Goal: Task Accomplishment & Management: Manage account settings

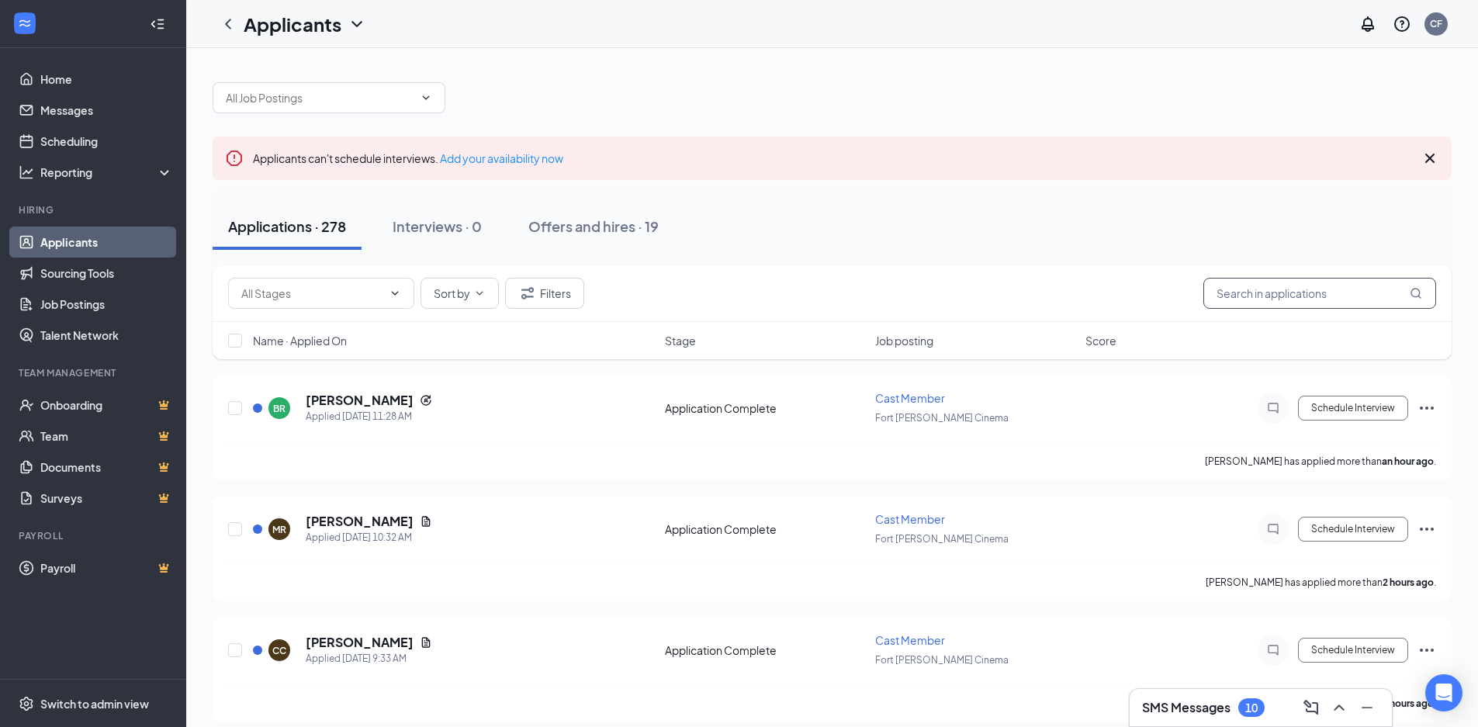
click at [1234, 299] on input "text" at bounding box center [1319, 293] width 233 height 31
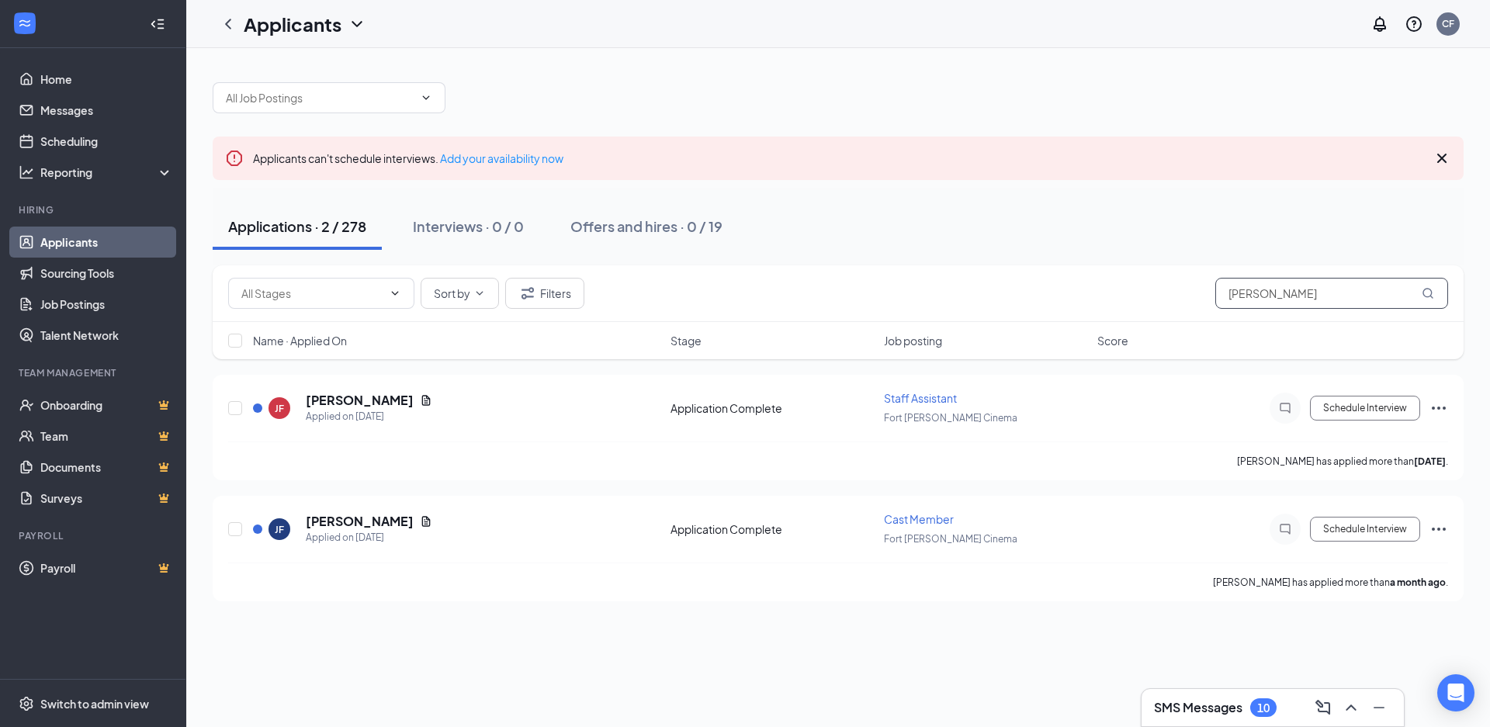
drag, startPoint x: 1262, startPoint y: 298, endPoint x: 1108, endPoint y: 300, distance: 153.6
click at [1108, 300] on div "Sort by Filters [PERSON_NAME]" at bounding box center [838, 293] width 1220 height 31
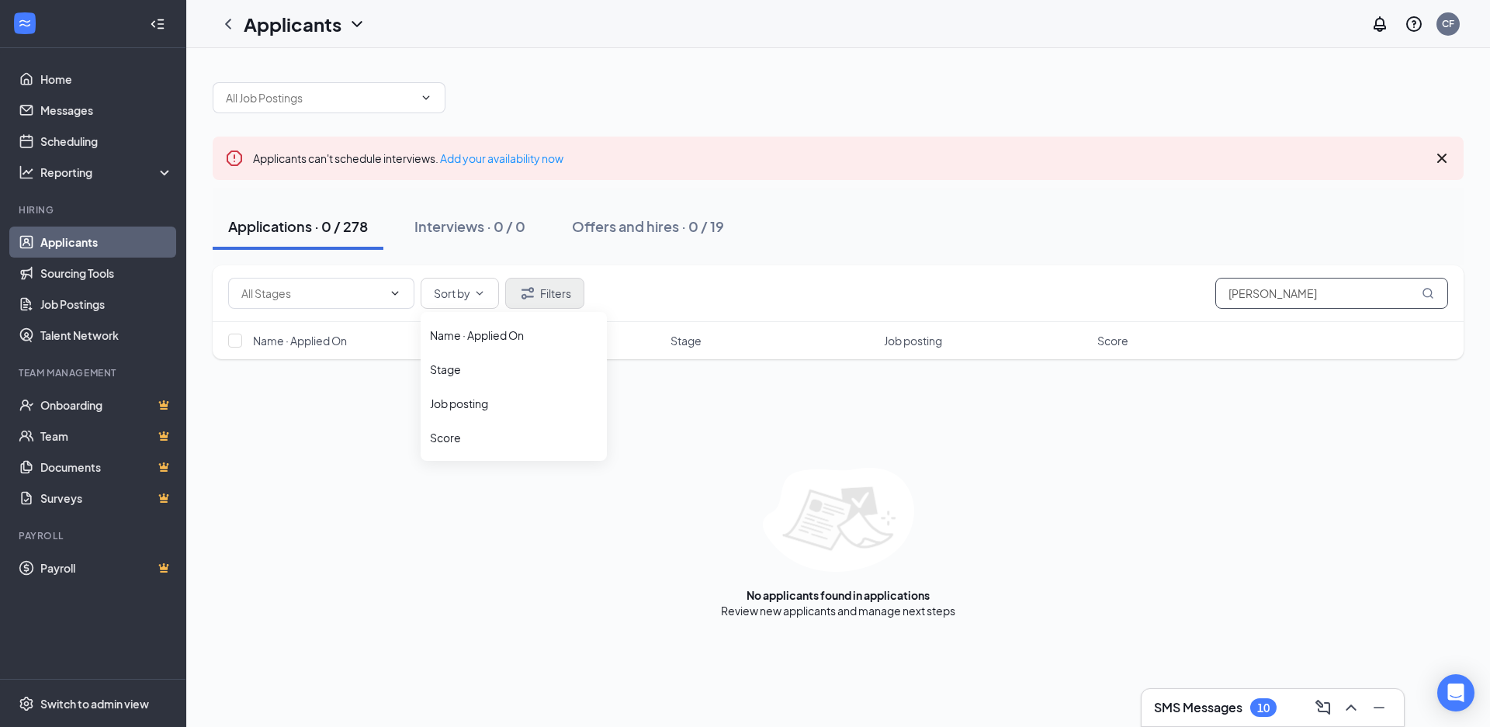
type input "[PERSON_NAME]"
click at [538, 285] on button "Filters" at bounding box center [544, 293] width 79 height 31
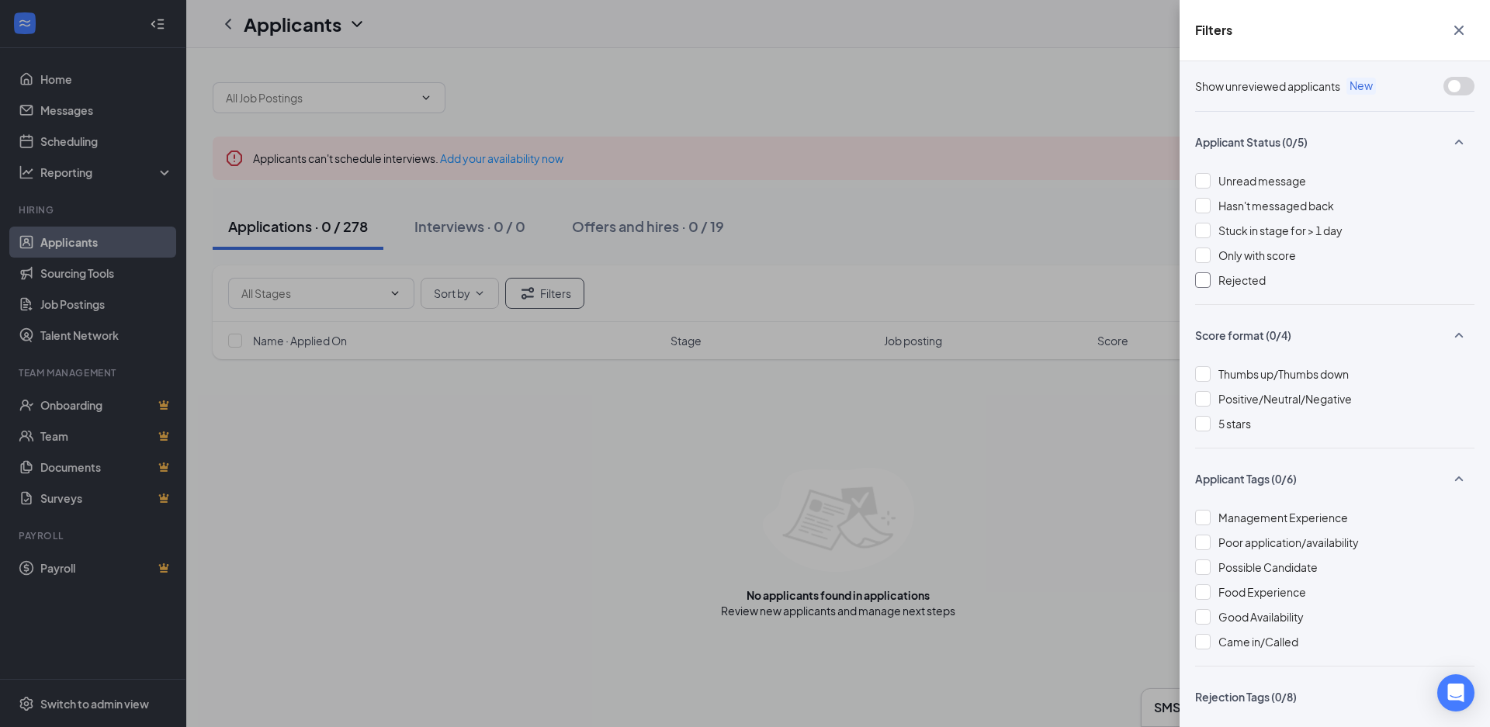
click at [1212, 276] on div "Rejected" at bounding box center [1334, 280] width 279 height 17
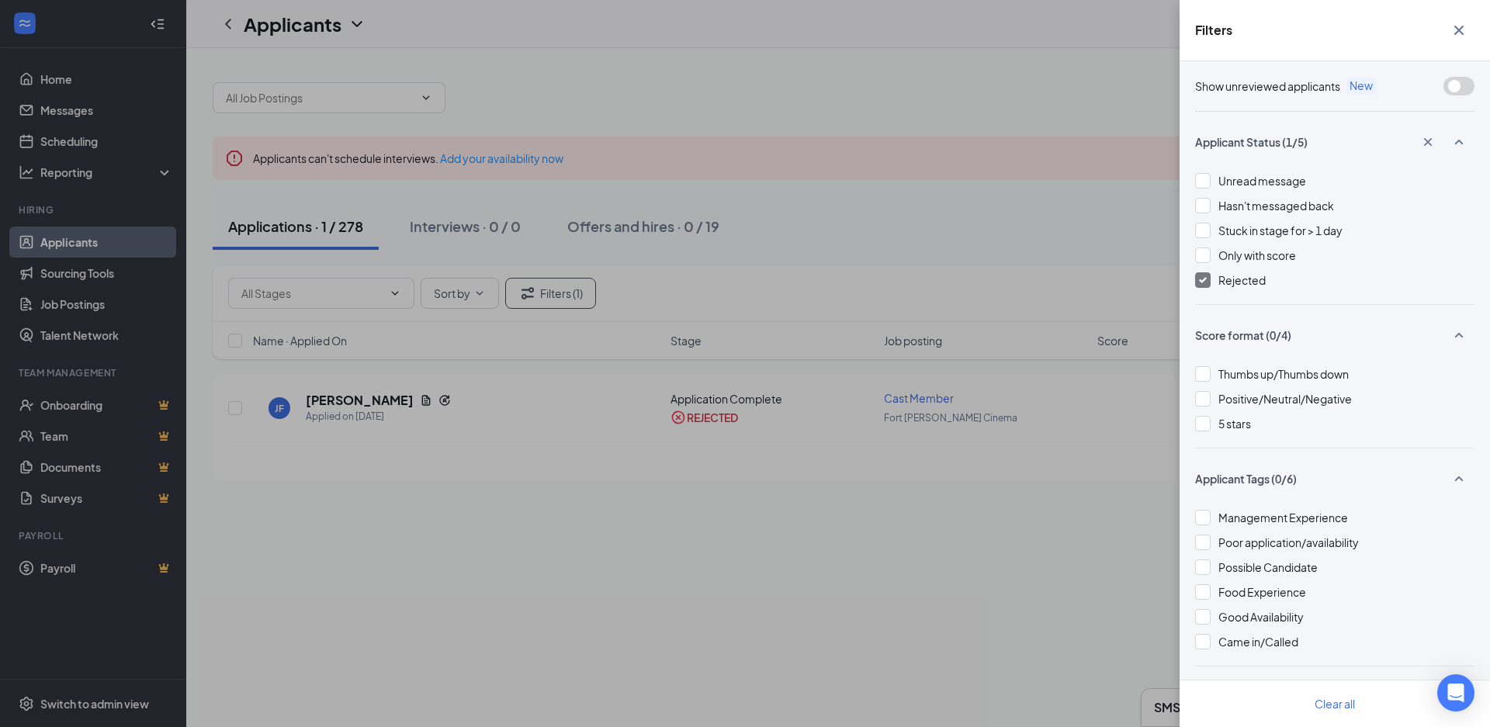
click at [1457, 26] on icon "Cross" at bounding box center [1458, 30] width 19 height 19
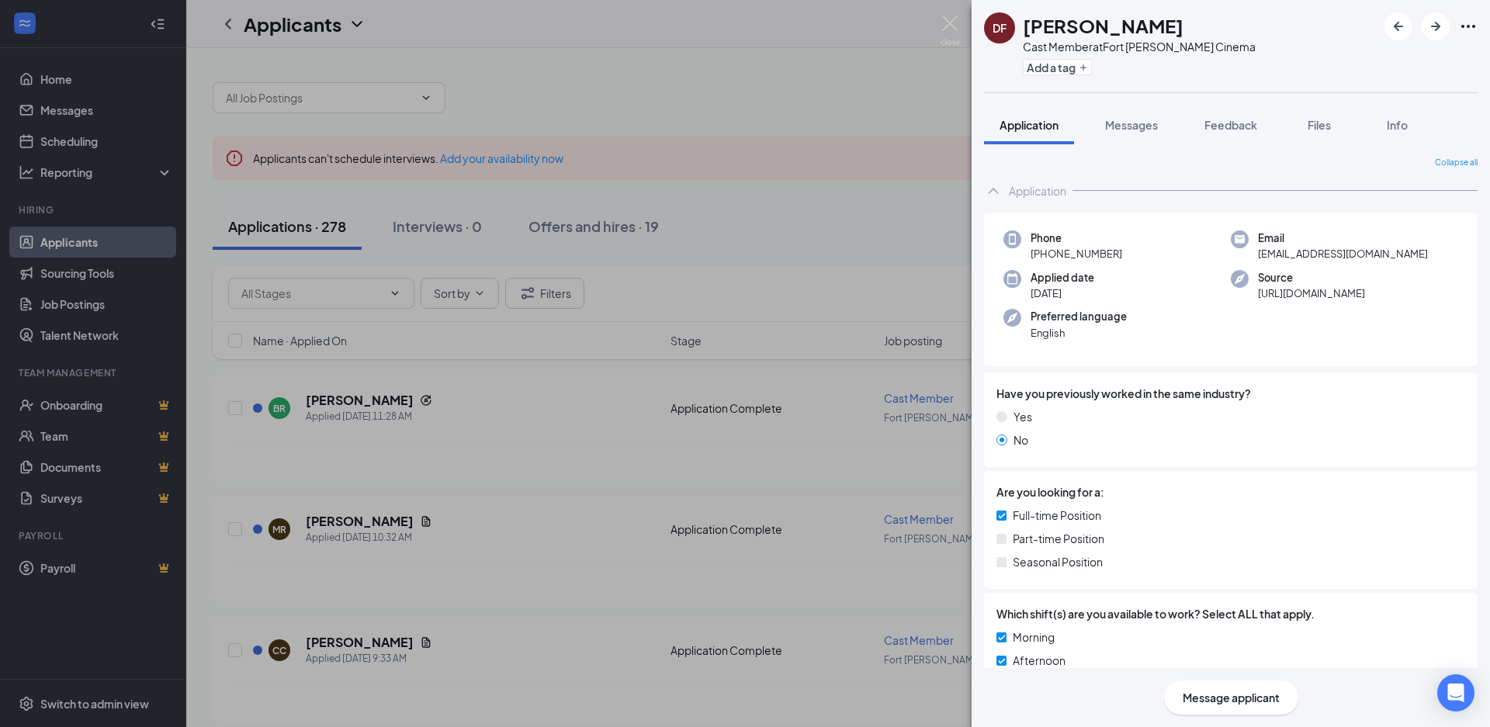
click at [714, 242] on div "DF Derick Frazier Cast Member at Fort Smith Cinema Add a tag Application Messag…" at bounding box center [745, 363] width 1490 height 727
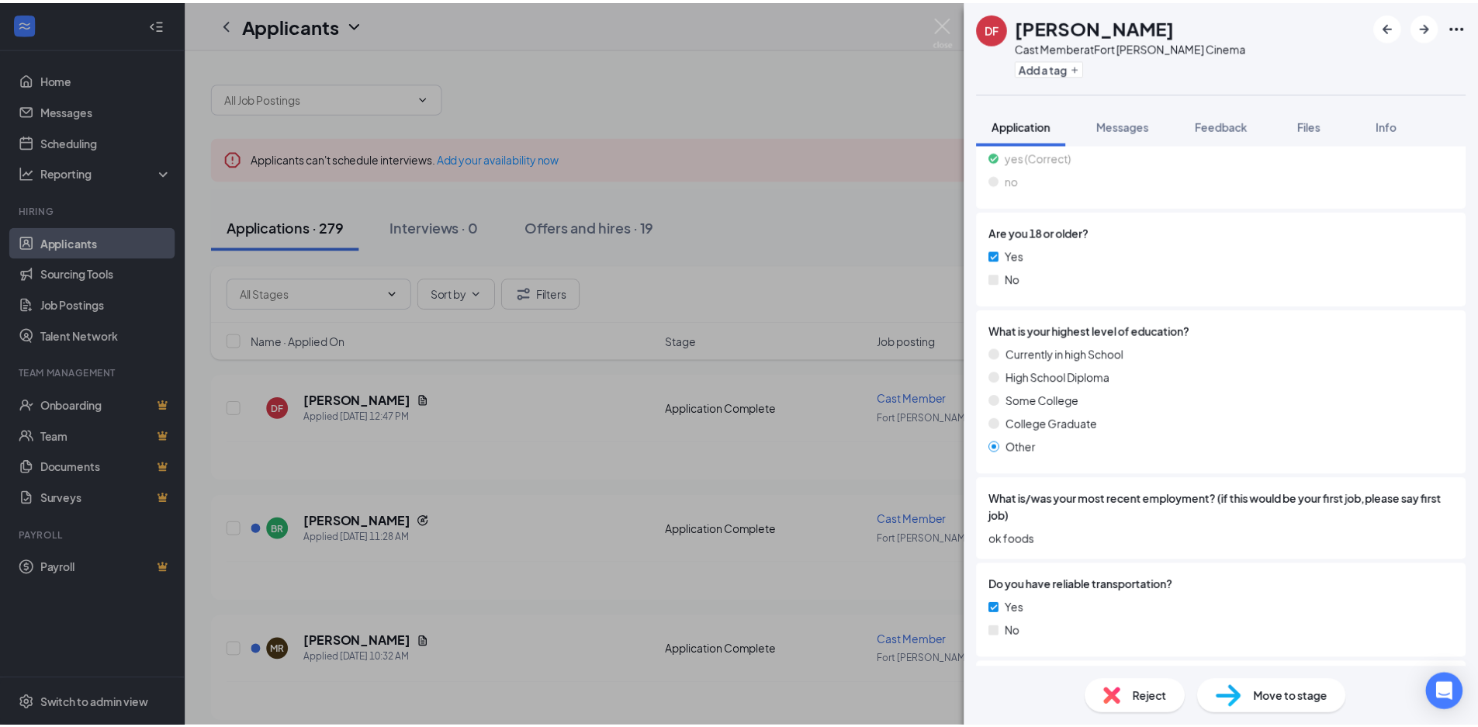
scroll to position [825, 0]
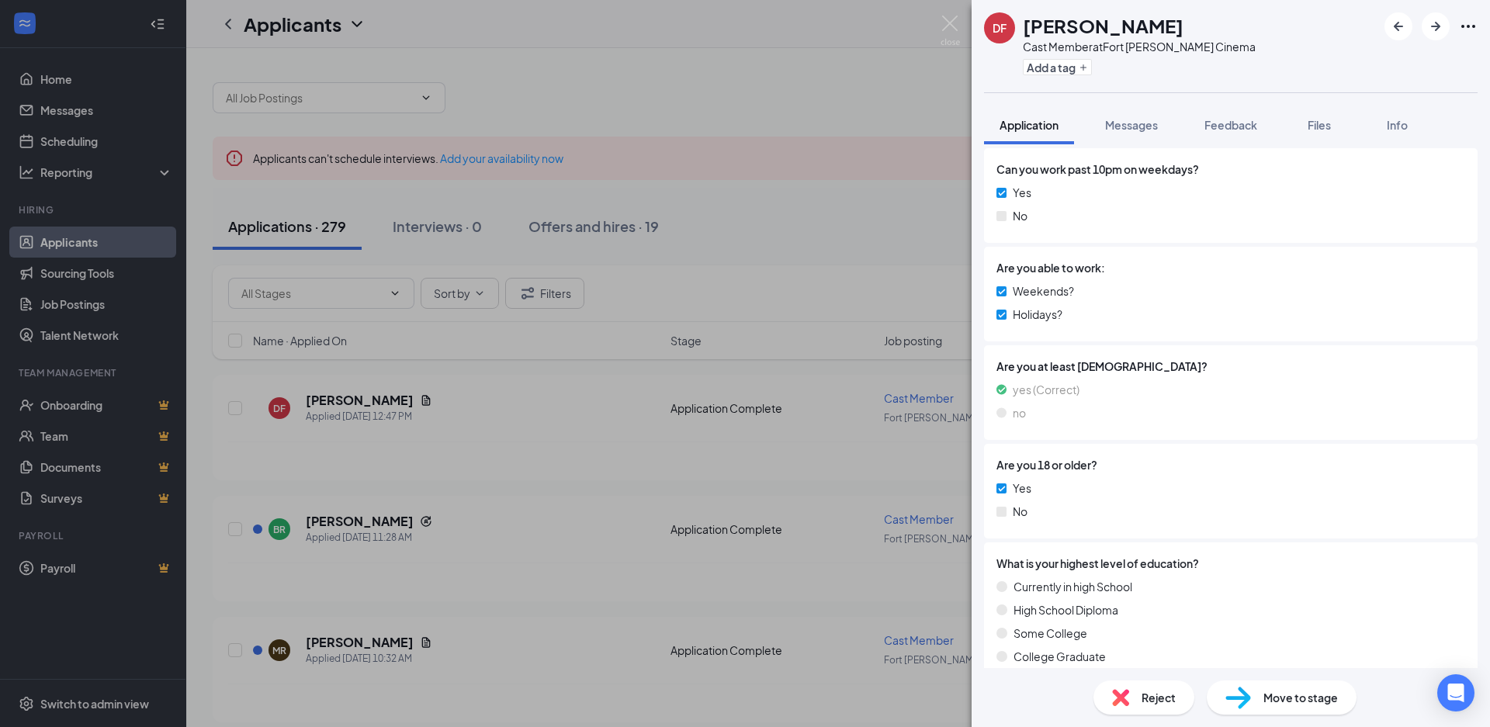
click at [619, 438] on div "DF [PERSON_NAME] Cast Member at [GEOGRAPHIC_DATA][PERSON_NAME] Add a tag Applic…" at bounding box center [745, 363] width 1490 height 727
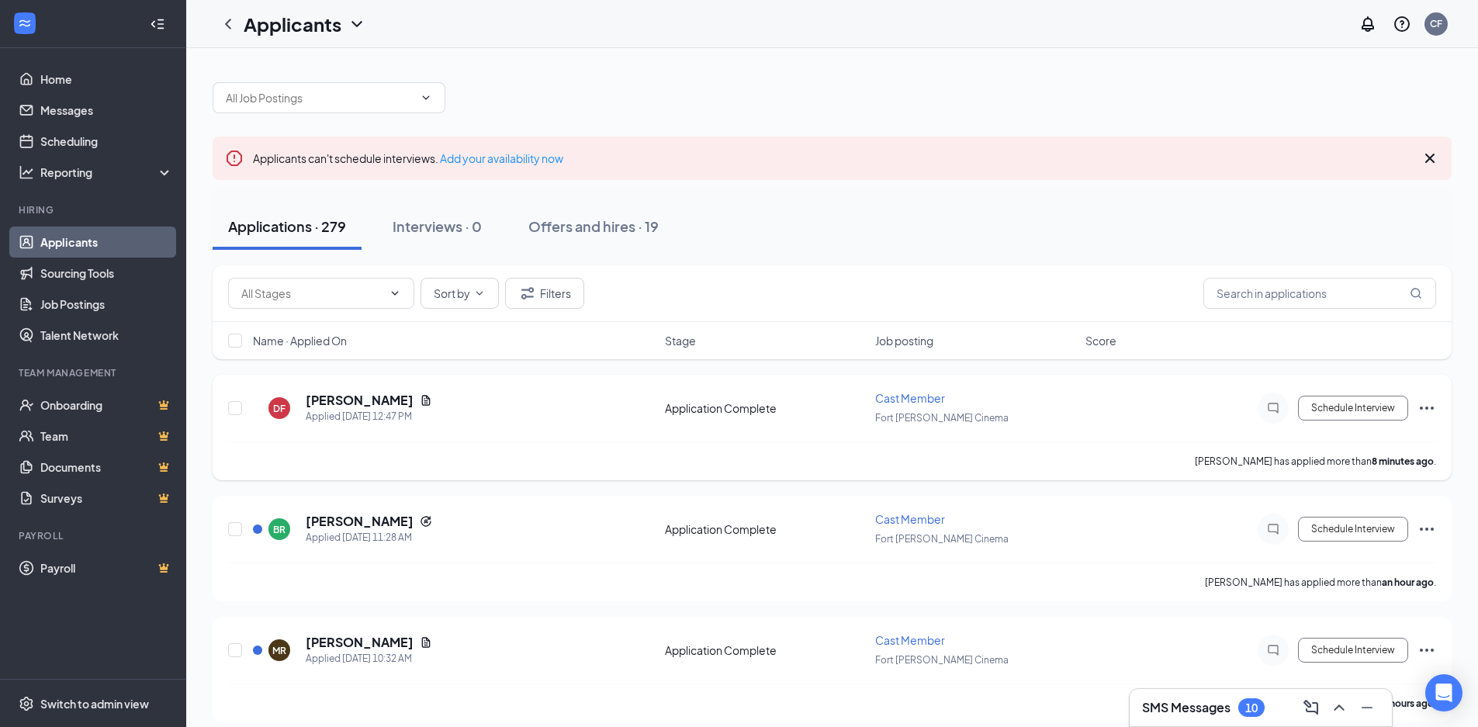
click at [1423, 409] on icon "Ellipses" at bounding box center [1427, 408] width 19 height 19
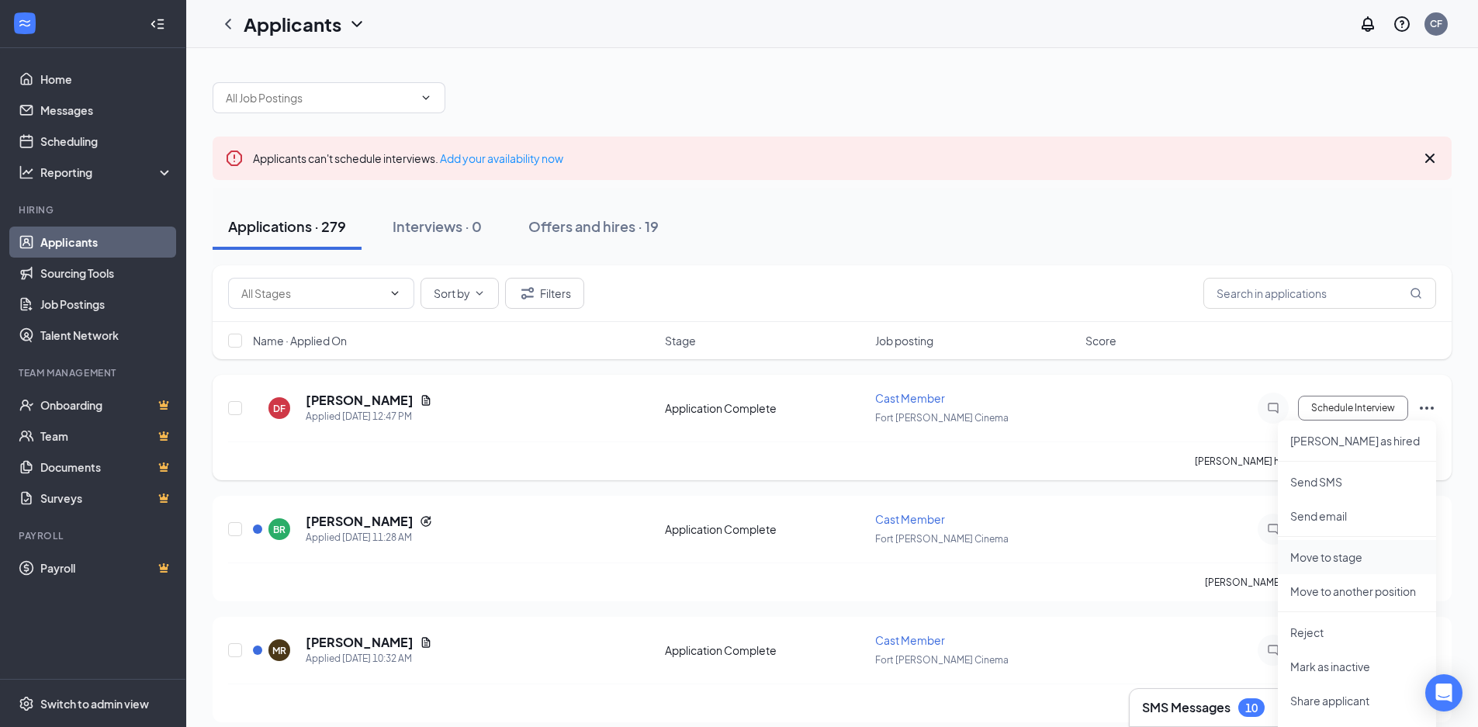
scroll to position [78, 0]
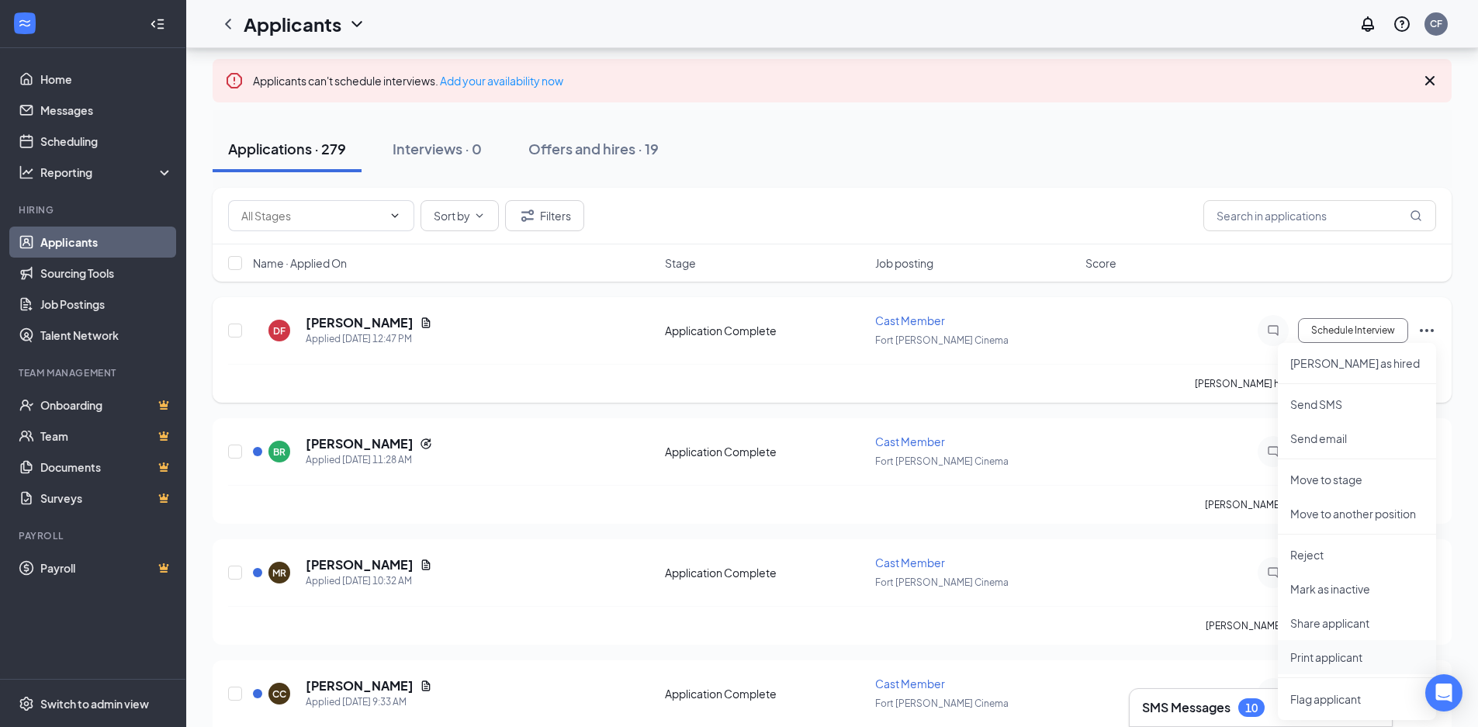
click at [1324, 655] on p "Print applicant" at bounding box center [1356, 657] width 133 height 16
